Goal: Transaction & Acquisition: Purchase product/service

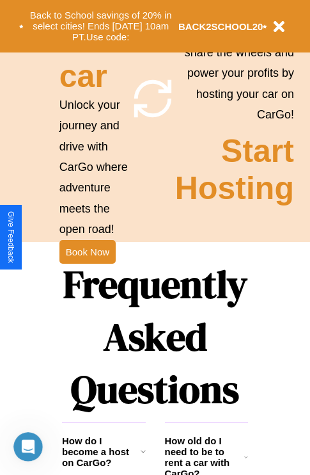
scroll to position [1246, 0]
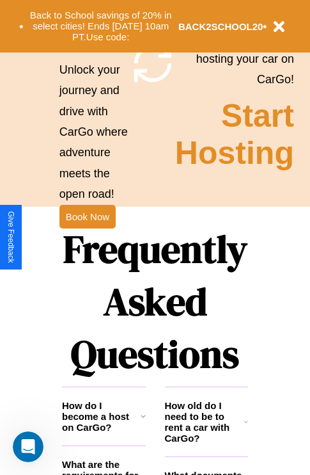
click at [87, 237] on h1 "Frequently Asked Questions" at bounding box center [155, 301] width 186 height 170
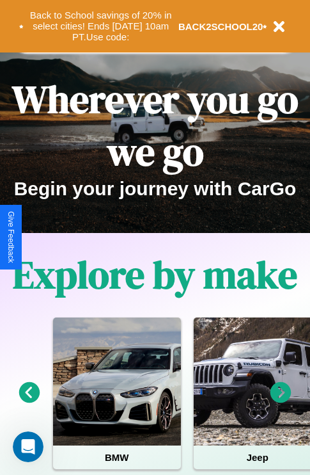
scroll to position [0, 0]
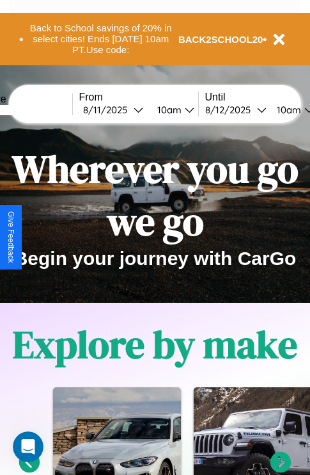
click at [44, 109] on input "text" at bounding box center [24, 110] width 96 height 10
type input "**********"
click at [128, 109] on div "[DATE]" at bounding box center [108, 110] width 51 height 12
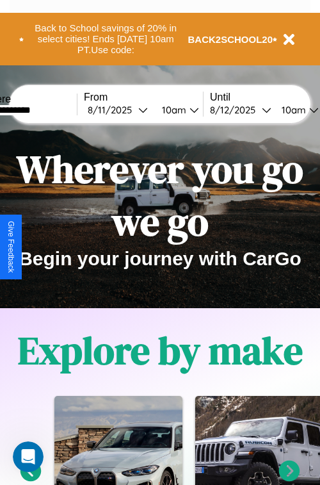
select select "*"
select select "****"
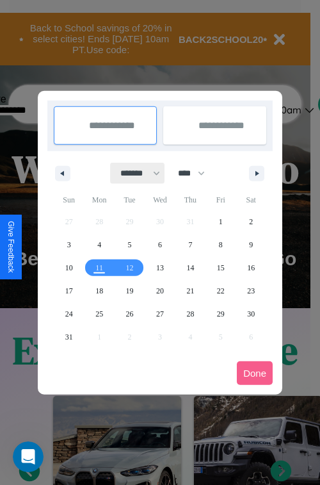
click at [134, 173] on select "******* ******** ***** ***** *** **** **** ****** ********* ******* ******** **…" at bounding box center [138, 173] width 54 height 21
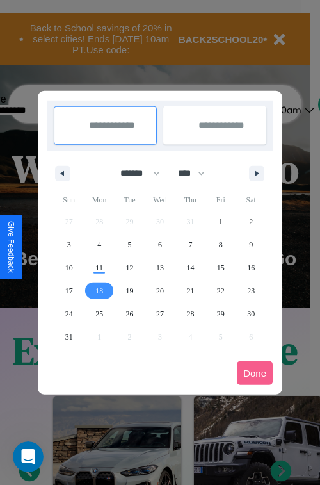
click at [99, 290] on span "18" at bounding box center [99, 290] width 8 height 23
type input "**********"
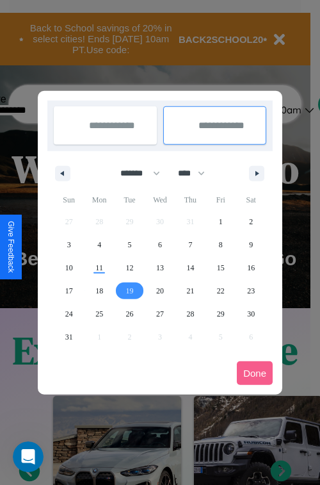
click at [129, 290] on span "19" at bounding box center [130, 290] width 8 height 23
type input "**********"
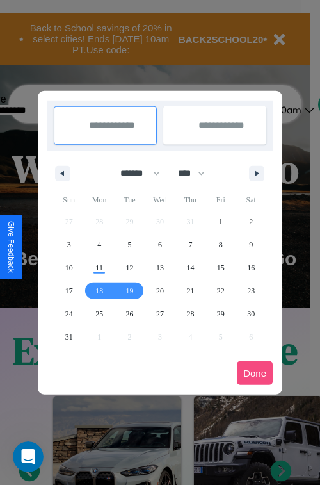
click at [255, 372] on button "Done" at bounding box center [255, 373] width 36 height 24
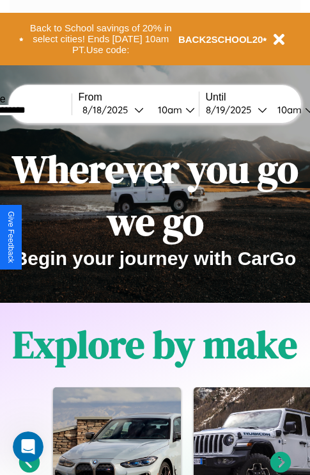
click at [184, 109] on div "10am" at bounding box center [169, 110] width 34 height 12
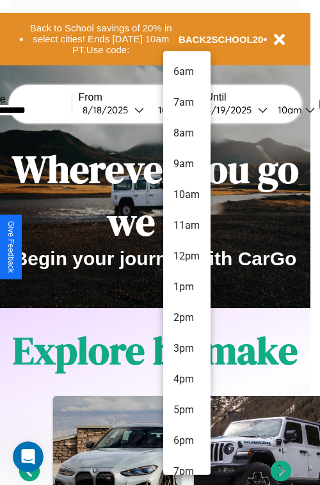
click at [186, 256] on li "12pm" at bounding box center [186, 256] width 47 height 31
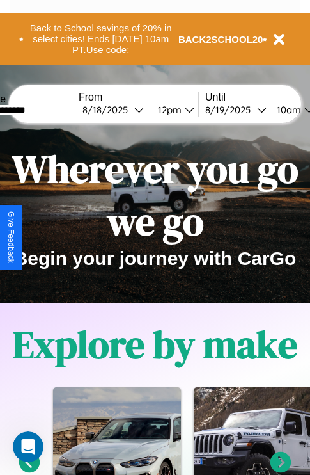
scroll to position [0, 47]
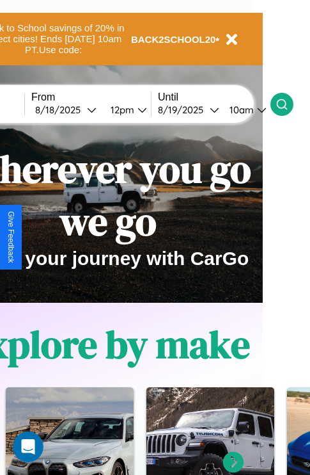
click at [289, 104] on icon at bounding box center [282, 104] width 13 height 13
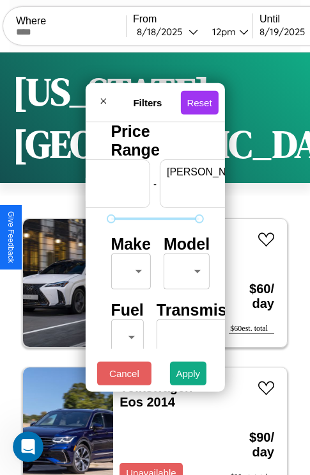
scroll to position [0, 79]
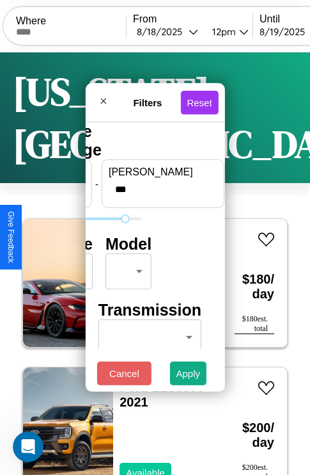
type input "***"
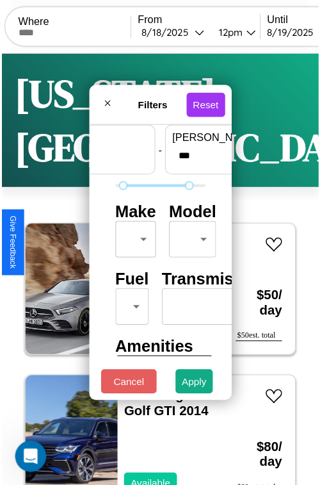
scroll to position [38, 0]
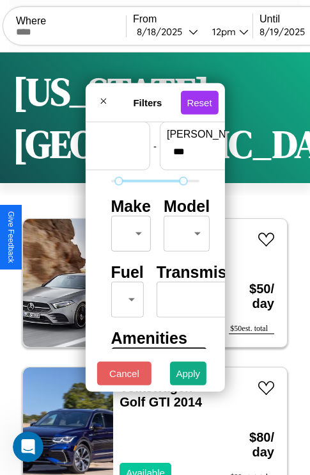
type input "**"
click at [129, 230] on body "CarGo Where From [DATE] 12pm Until [DATE] 10am Become a Host Login Sign Up [US_…" at bounding box center [155, 290] width 310 height 581
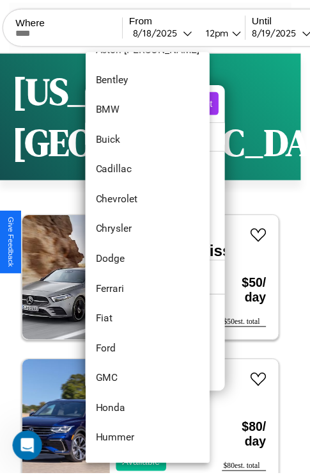
scroll to position [147, 0]
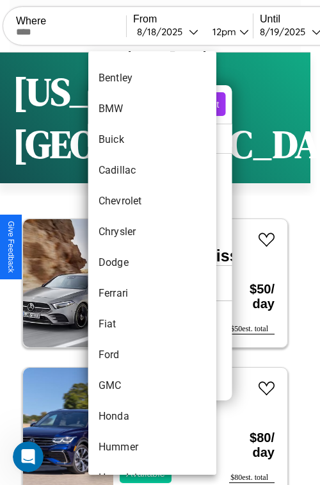
click at [128, 262] on li "Dodge" at bounding box center [152, 262] width 128 height 31
type input "*****"
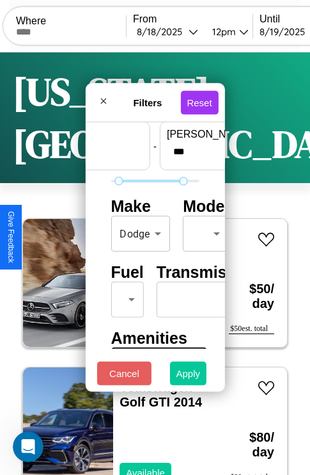
click at [189, 376] on button "Apply" at bounding box center [188, 374] width 37 height 24
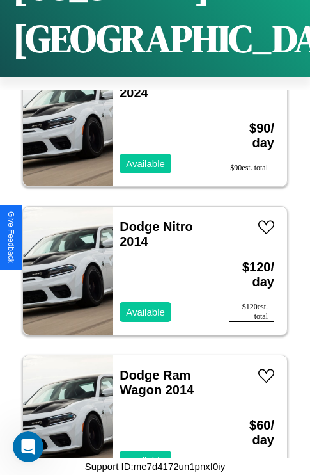
scroll to position [244, 0]
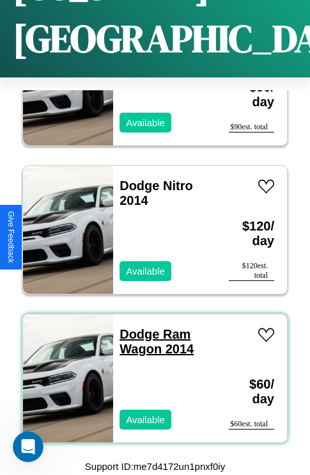
click at [136, 327] on link "Dodge Ram Wagon 2014" at bounding box center [157, 341] width 74 height 29
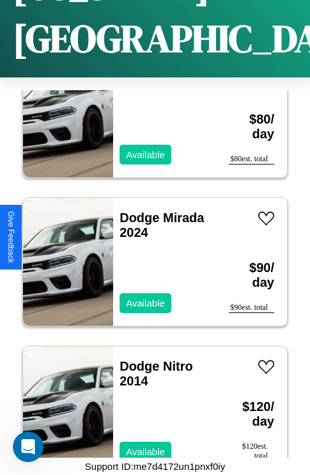
scroll to position [48, 0]
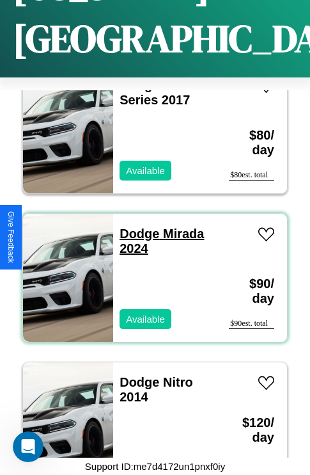
click at [136, 227] on link "Dodge Mirada 2024" at bounding box center [162, 241] width 84 height 29
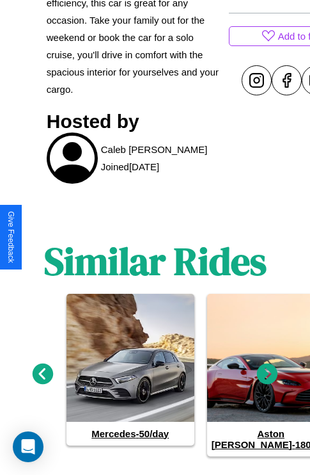
scroll to position [547, 0]
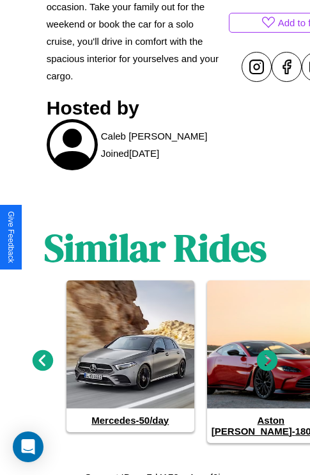
click at [268, 356] on icon at bounding box center [267, 360] width 21 height 21
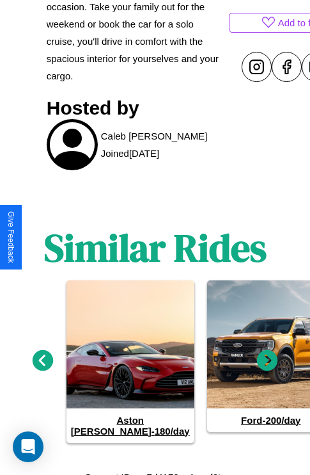
click at [268, 356] on icon at bounding box center [267, 360] width 21 height 21
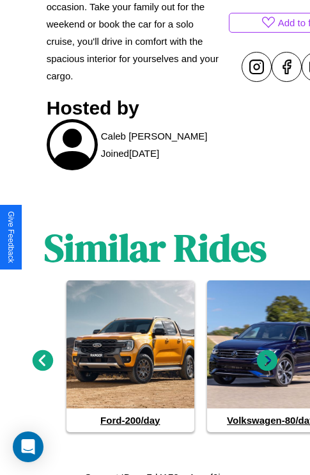
click at [268, 356] on icon at bounding box center [267, 360] width 21 height 21
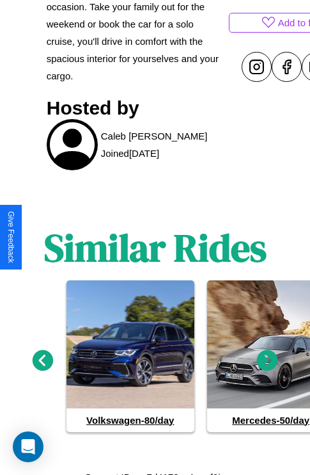
click at [268, 356] on icon at bounding box center [267, 360] width 21 height 21
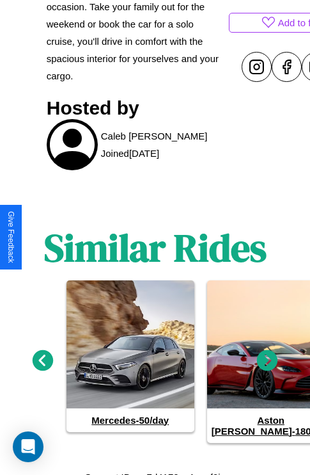
click at [42, 356] on icon at bounding box center [43, 360] width 21 height 21
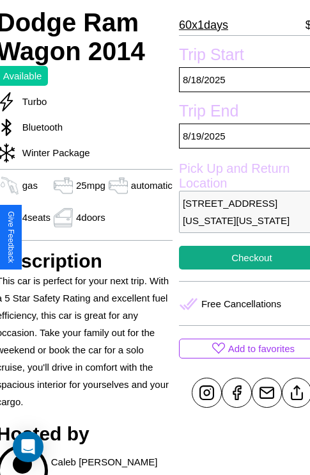
scroll to position [196, 54]
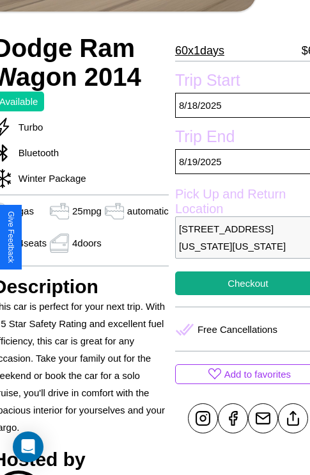
click at [237, 237] on p "6745 Main Street New York City New York 60136 United States" at bounding box center [248, 237] width 146 height 42
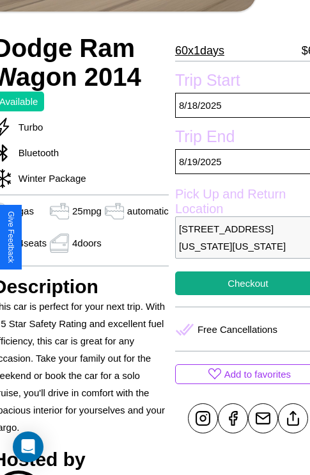
click at [237, 237] on p "6745 Main Street New York City New York 60136 United States" at bounding box center [248, 237] width 146 height 42
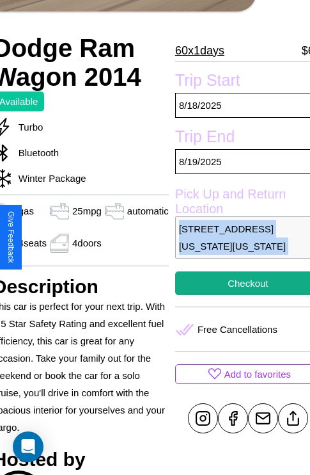
click at [237, 237] on p "6745 Main Street New York City New York 60136 United States" at bounding box center [248, 237] width 146 height 42
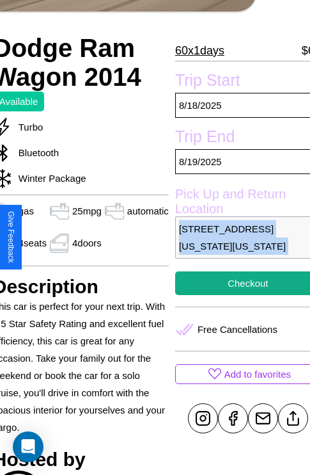
click at [237, 237] on p "6745 Main Street New York City New York 60136 United States" at bounding box center [248, 237] width 146 height 42
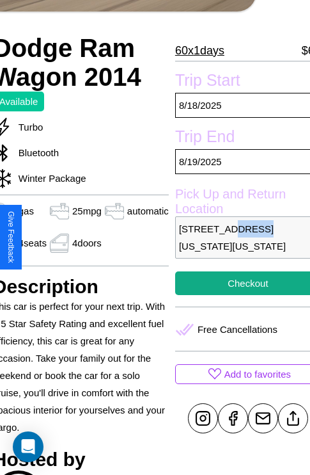
click at [237, 237] on p "6745 Main Street New York City New York 60136 United States" at bounding box center [248, 237] width 146 height 42
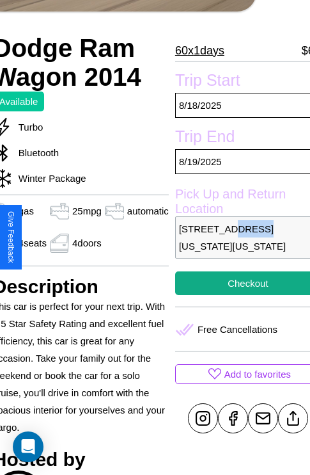
click at [237, 237] on p "6745 Main Street New York City New York 60136 United States" at bounding box center [248, 237] width 146 height 42
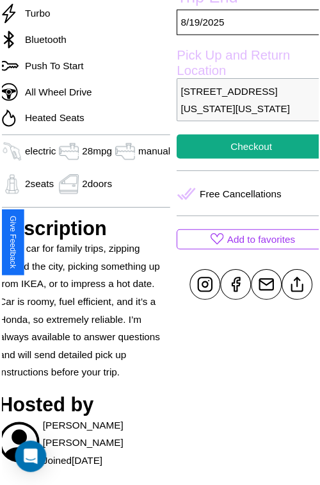
scroll to position [349, 51]
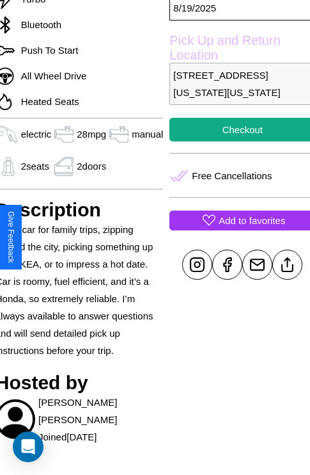
click at [237, 229] on p "Add to favorites" at bounding box center [252, 220] width 67 height 17
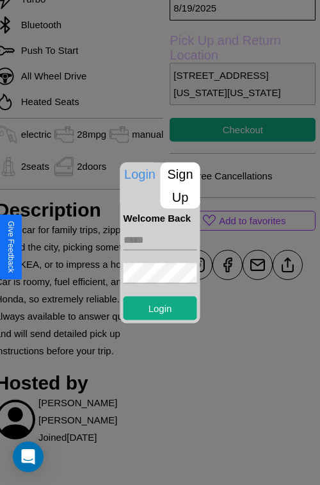
click at [160, 242] on input "text" at bounding box center [161, 239] width 74 height 20
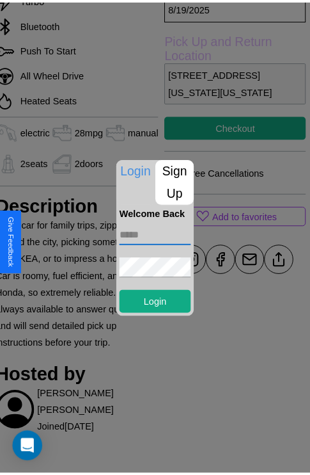
scroll to position [345, 51]
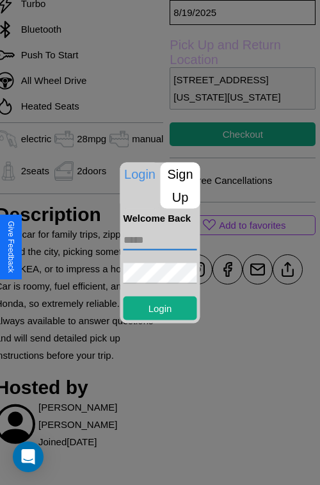
click at [237, 242] on div at bounding box center [160, 242] width 320 height 485
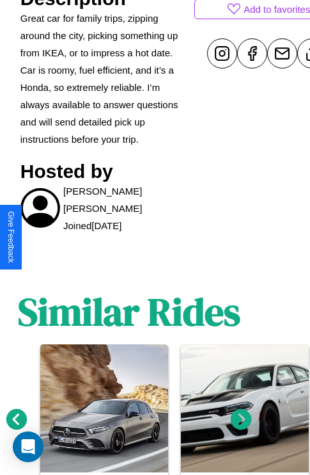
scroll to position [624, 19]
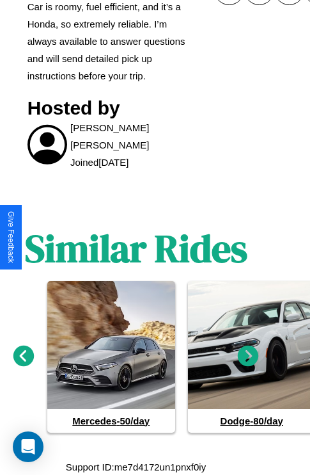
click at [248, 356] on icon at bounding box center [248, 355] width 21 height 21
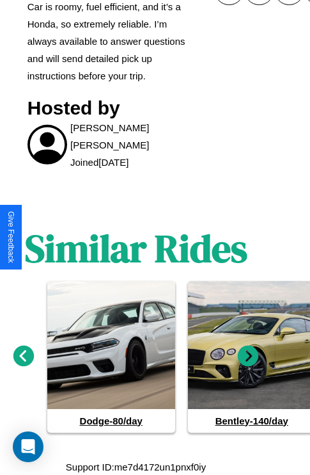
click at [248, 356] on icon at bounding box center [248, 355] width 21 height 21
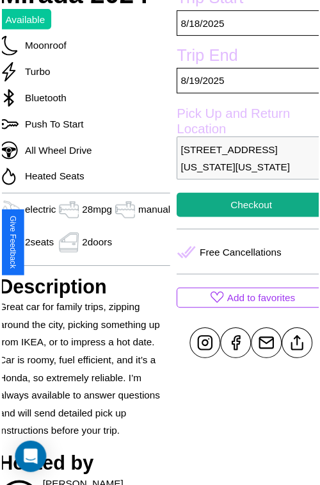
scroll to position [259, 51]
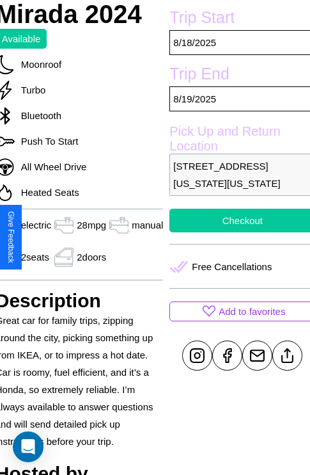
click at [237, 232] on button "Checkout" at bounding box center [243, 221] width 146 height 24
